Goal: Find specific page/section: Find specific page/section

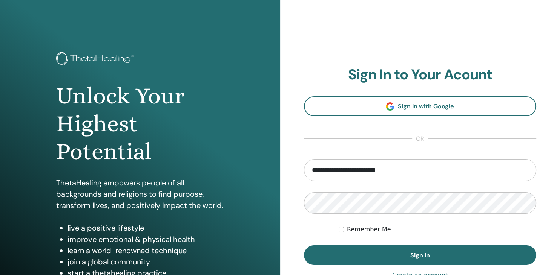
type input "**********"
click at [304, 246] on button "Sign In" at bounding box center [420, 256] width 233 height 20
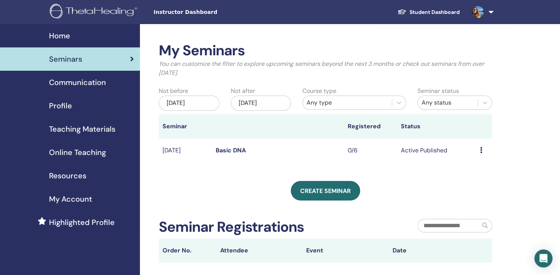
click at [230, 174] on div "My Seminars You can customize the filter to explore upcoming seminars beyond th…" at bounding box center [325, 152] width 333 height 221
